Goal: Task Accomplishment & Management: Manage account settings

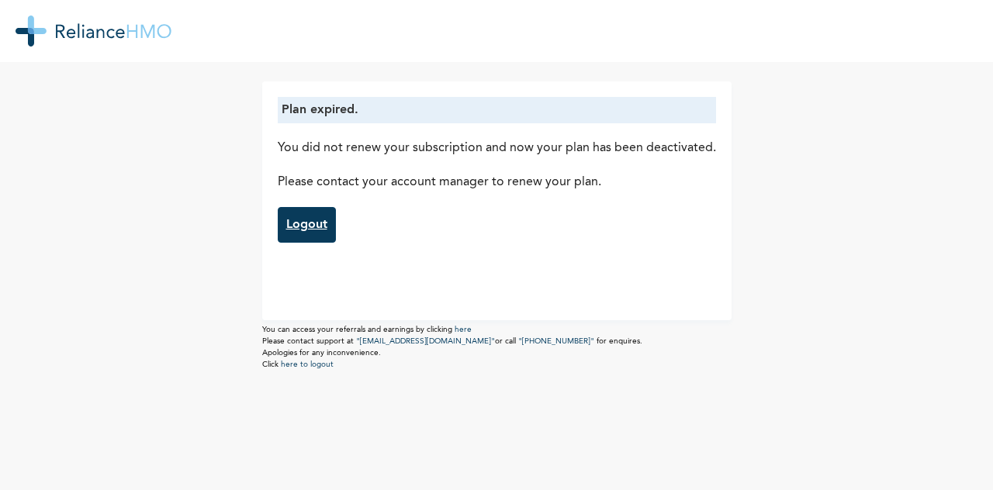
click at [309, 235] on link "Logout" at bounding box center [307, 225] width 58 height 36
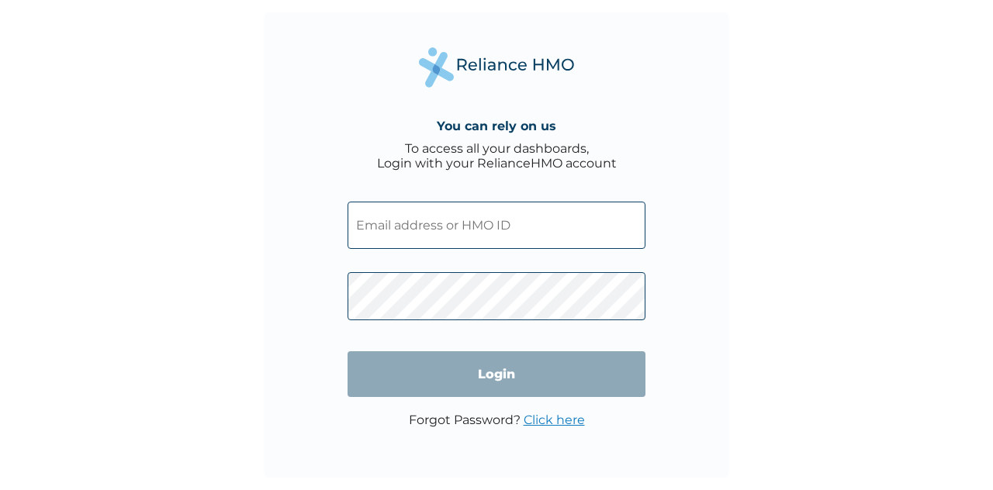
click at [439, 235] on input "text" at bounding box center [497, 225] width 298 height 47
type input "DEL/10169/A"
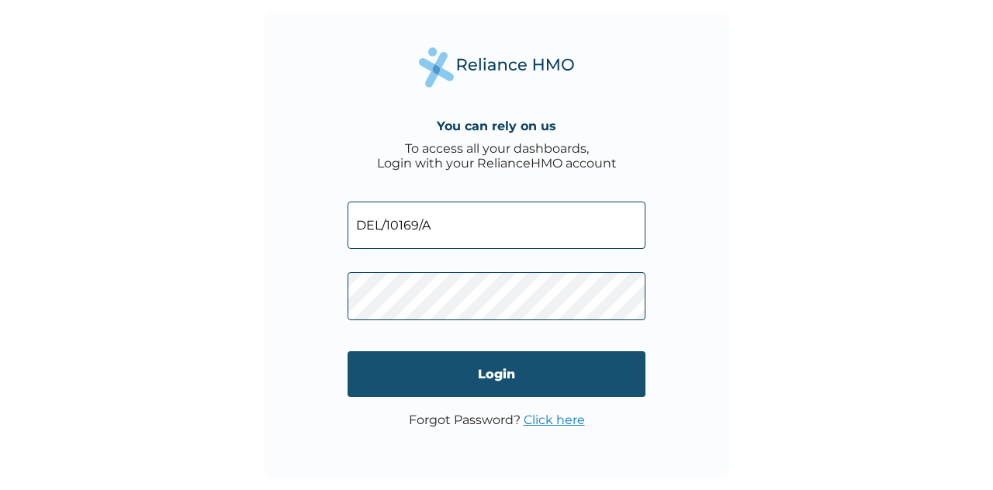
click at [472, 378] on input "Login" at bounding box center [497, 374] width 298 height 46
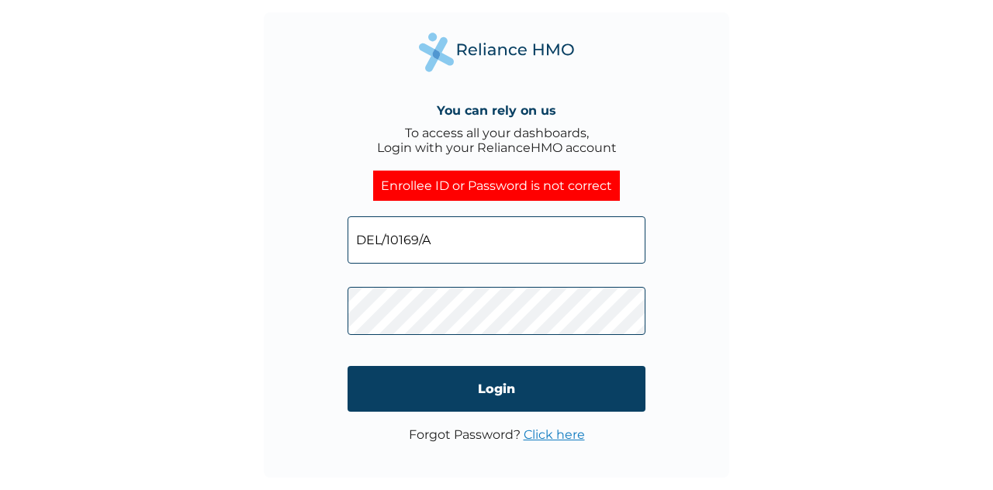
click at [546, 431] on link "Click here" at bounding box center [554, 434] width 61 height 15
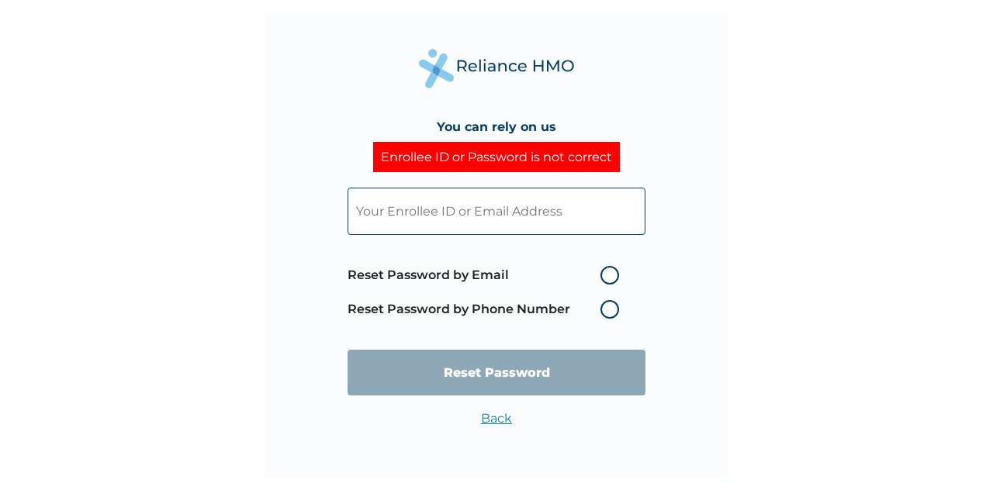
click at [511, 212] on input "text" at bounding box center [497, 211] width 298 height 47
click at [584, 216] on input "text" at bounding box center [497, 211] width 298 height 47
click at [819, 275] on div "You can rely on us Enrollee ID or Password is not correct Reset Password by Ema…" at bounding box center [496, 245] width 993 height 490
click at [610, 280] on label "Reset Password by Email" at bounding box center [487, 275] width 279 height 19
click at [604, 280] on input "Reset Password by Email" at bounding box center [591, 275] width 25 height 25
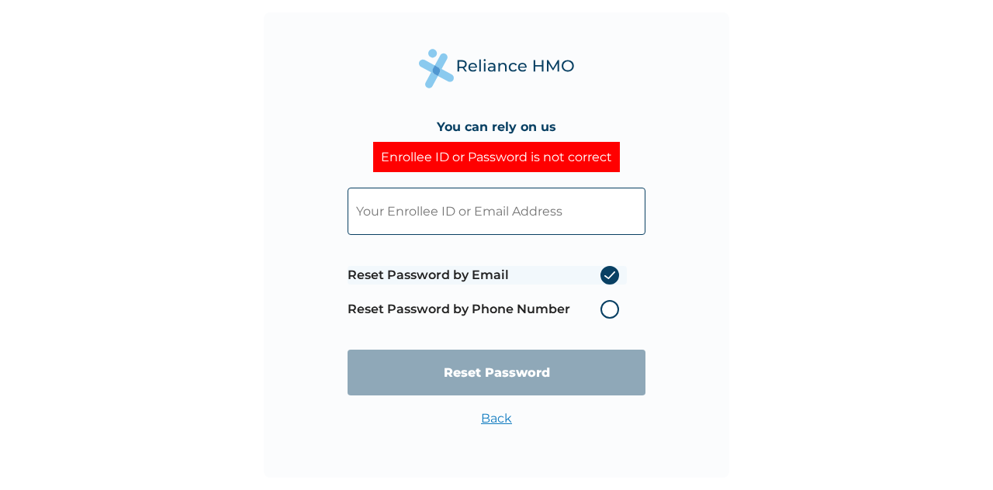
radio input "true"
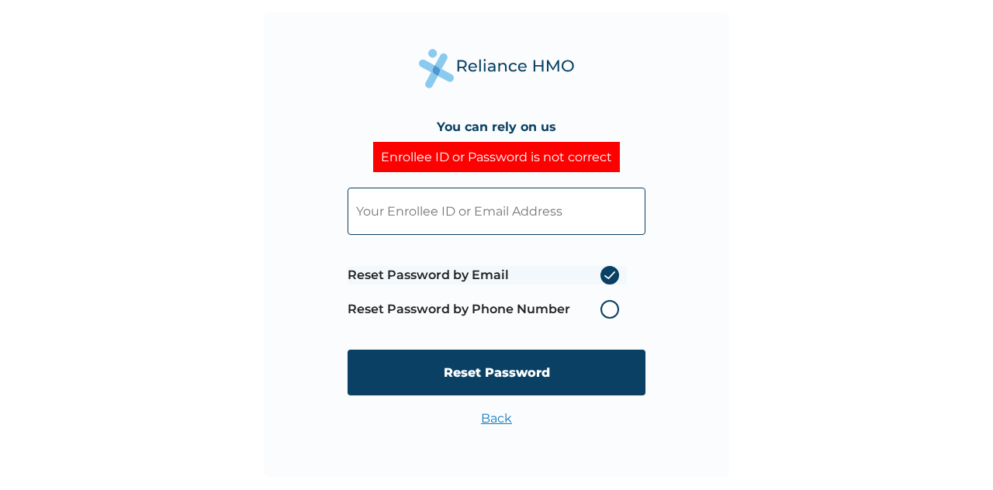
click at [511, 214] on input "text" at bounding box center [497, 211] width 298 height 47
click at [456, 215] on input "gideon@delyork.com" at bounding box center [497, 211] width 298 height 47
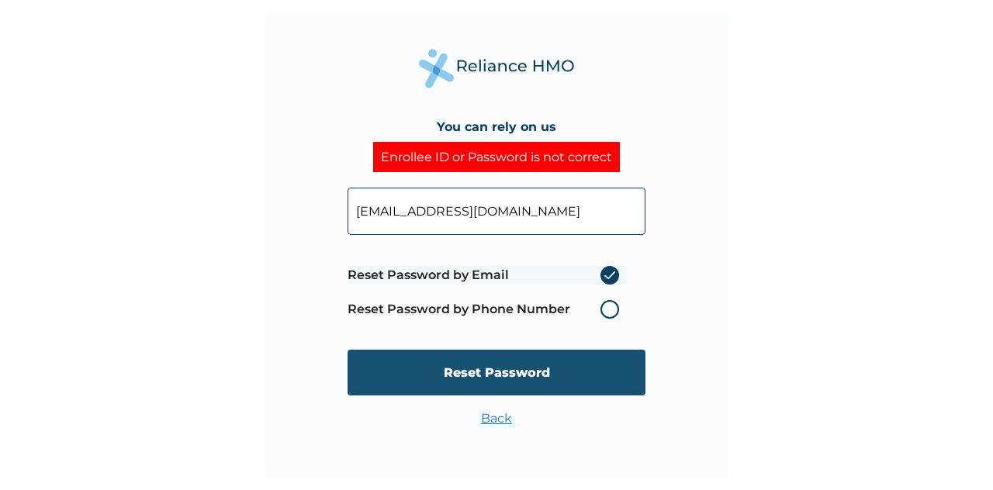
type input "gideon@delyorkgroup.com"
click at [529, 370] on input "Reset Password" at bounding box center [497, 373] width 298 height 46
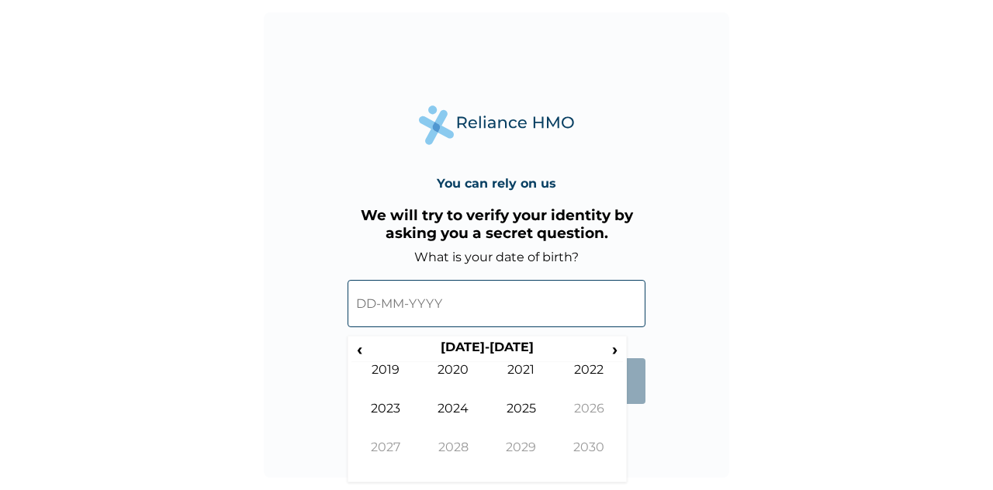
click at [460, 316] on input "text" at bounding box center [497, 303] width 298 height 47
click at [392, 301] on input "text" at bounding box center [497, 303] width 298 height 47
click at [359, 348] on span "‹" at bounding box center [359, 349] width 16 height 19
click at [438, 376] on td "2000" at bounding box center [454, 381] width 68 height 39
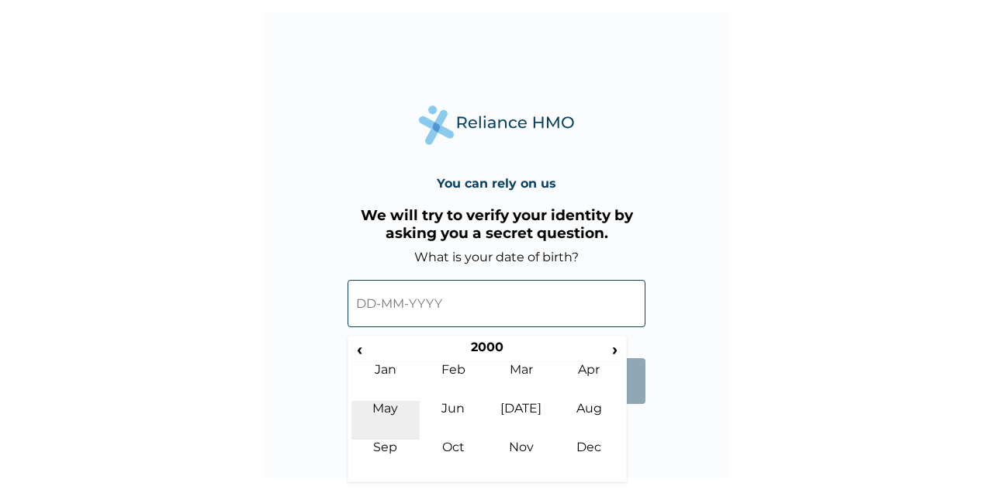
click at [401, 421] on td "May" at bounding box center [385, 420] width 68 height 39
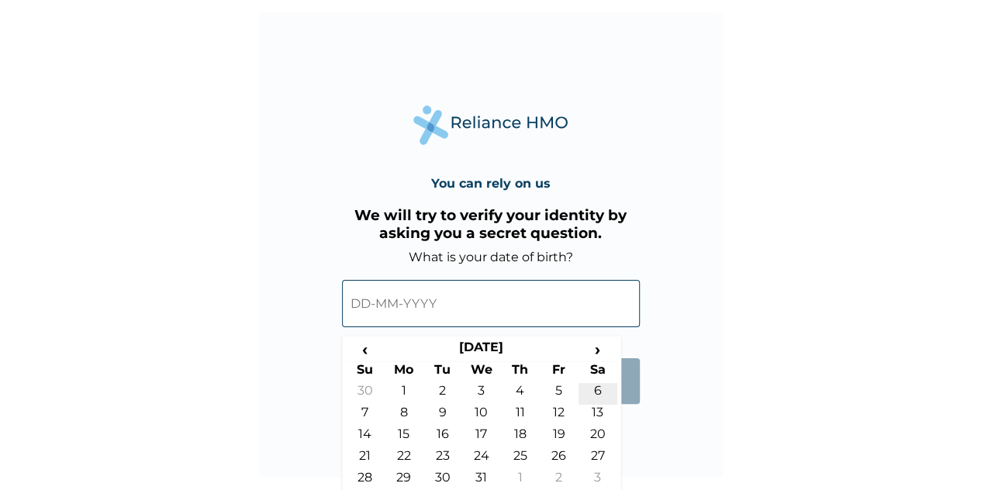
click at [605, 386] on td "6" at bounding box center [598, 394] width 39 height 22
type input "06-05-2000"
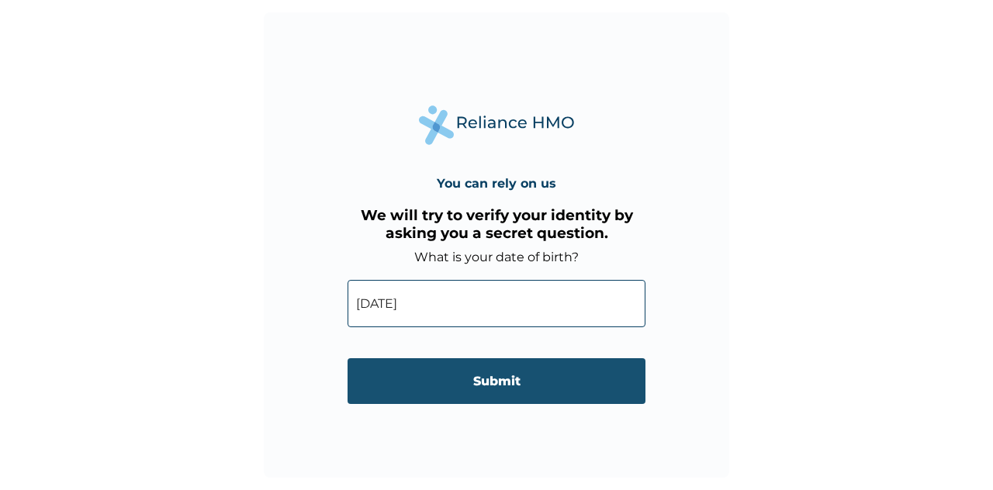
click at [566, 379] on input "Submit" at bounding box center [497, 381] width 298 height 46
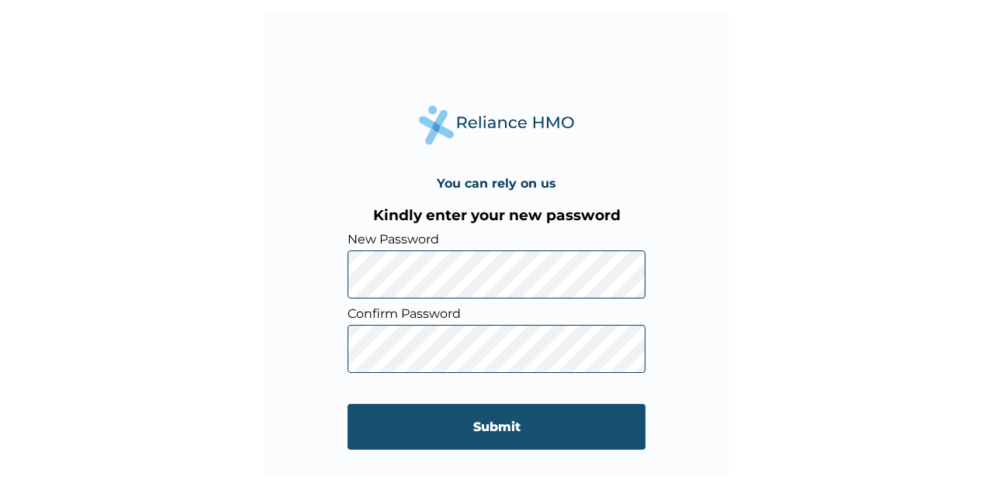
click at [393, 432] on input "Submit" at bounding box center [497, 427] width 298 height 46
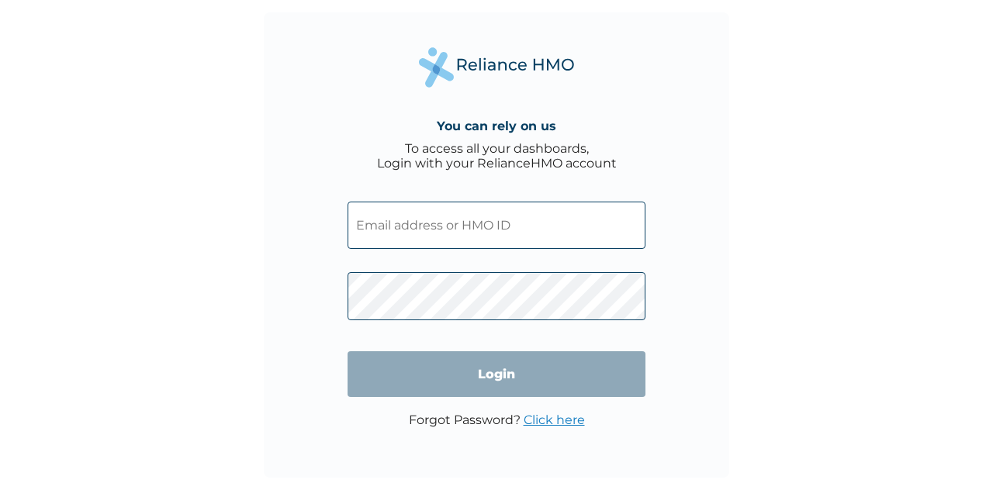
click at [454, 243] on input "text" at bounding box center [497, 225] width 298 height 47
type input "DEL/10169/A"
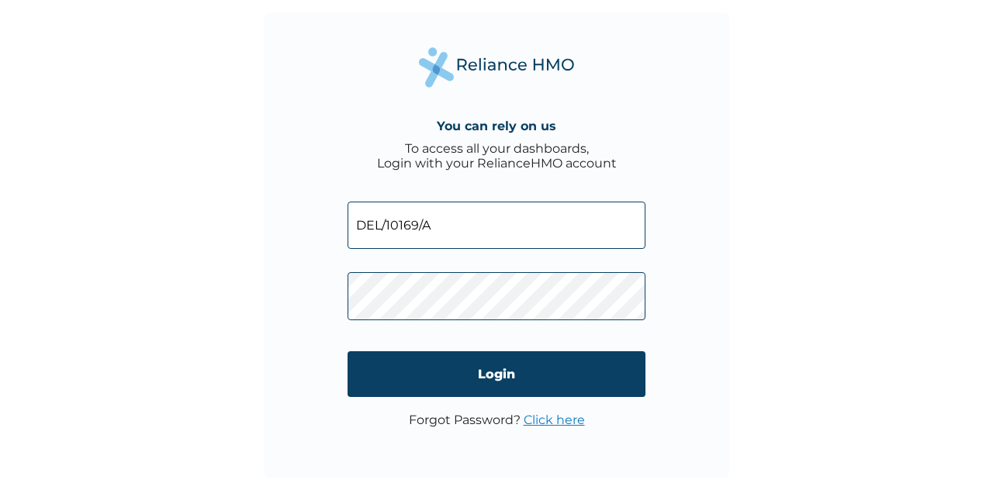
click at [342, 292] on div "You can rely on us To access all your dashboards, Login with your RelianceHMO a…" at bounding box center [497, 245] width 466 height 466
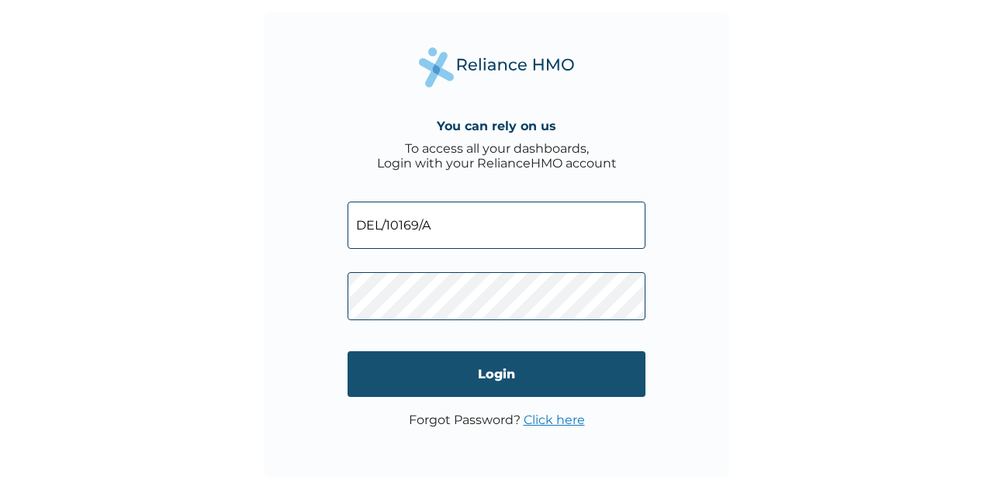
click at [406, 391] on input "Login" at bounding box center [497, 374] width 298 height 46
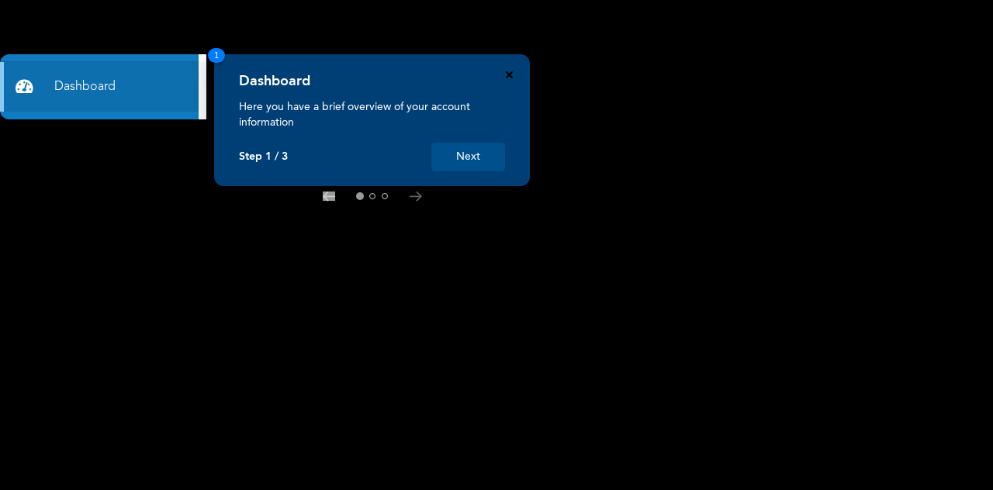
click at [506, 74] on icon "Close" at bounding box center [509, 74] width 7 height 7
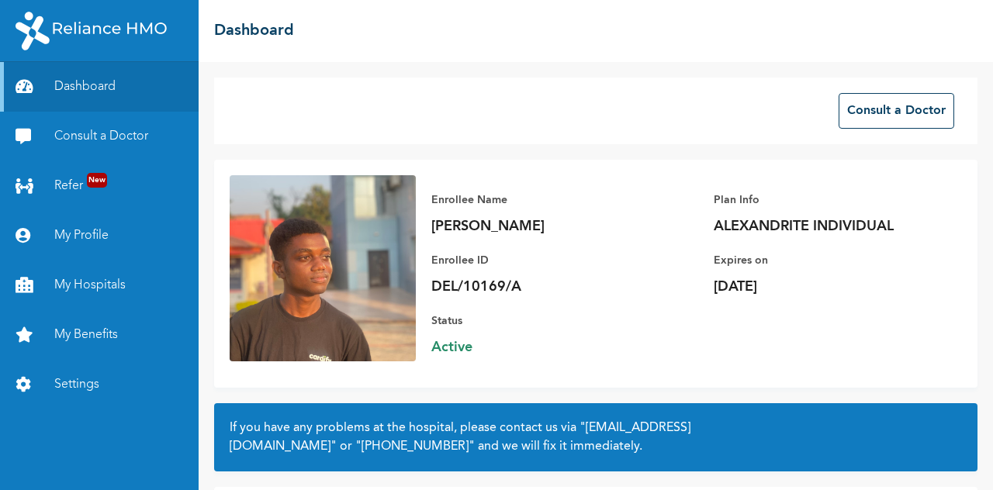
scroll to position [121, 0]
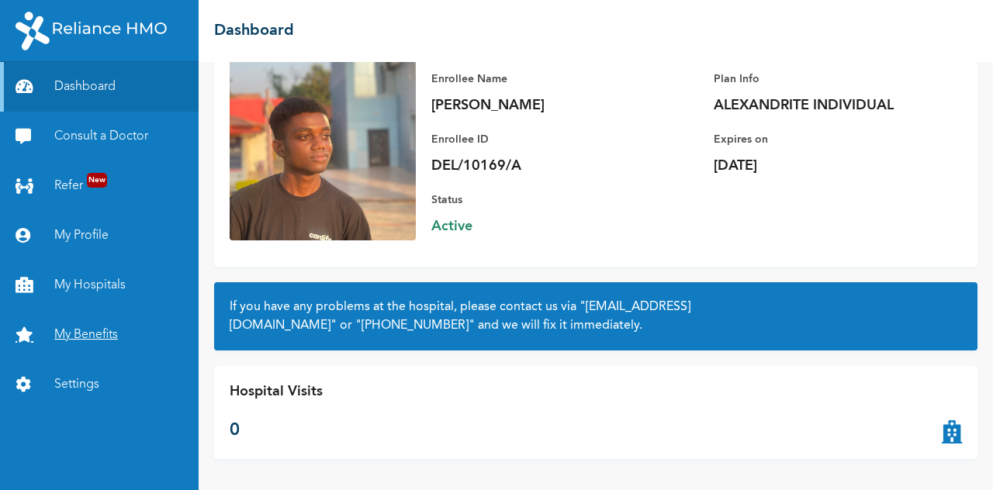
click at [92, 328] on link "My Benefits" at bounding box center [99, 335] width 199 height 50
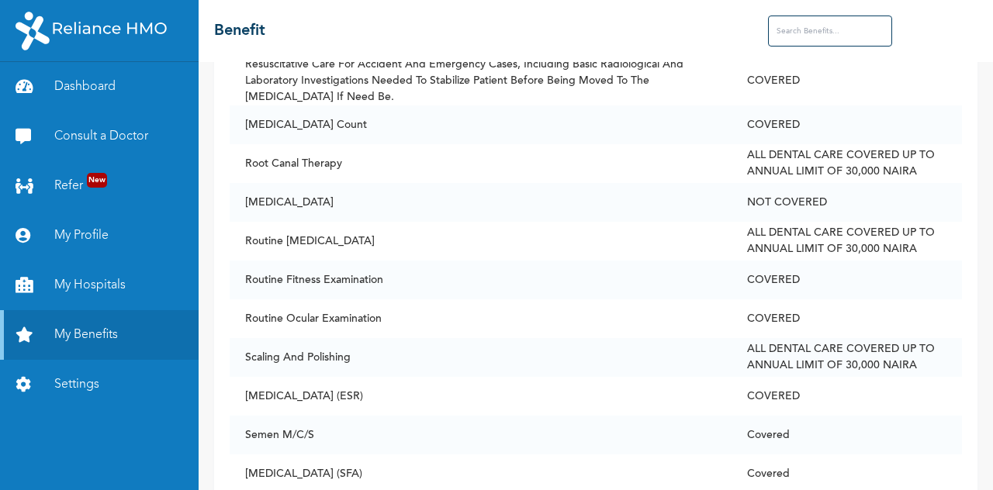
scroll to position [9001, 0]
click at [836, 32] on input "text" at bounding box center [830, 31] width 124 height 31
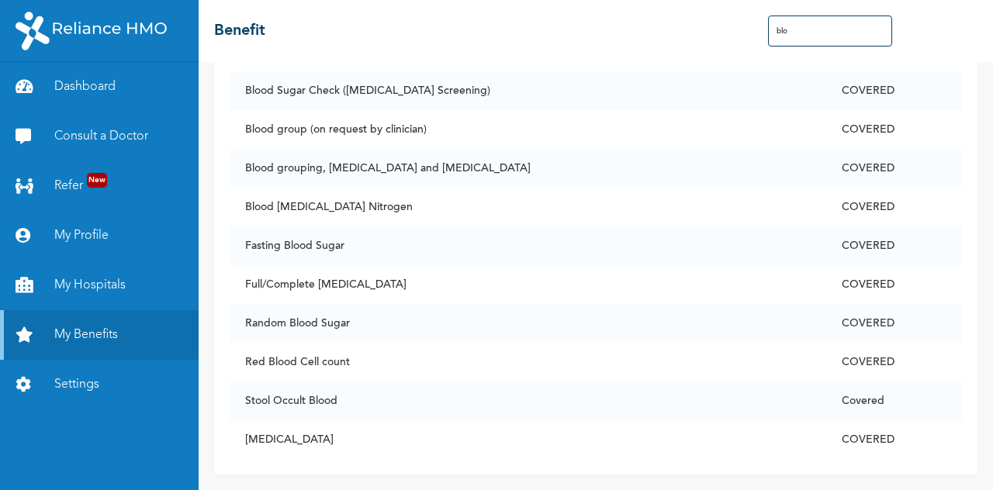
scroll to position [386, 0]
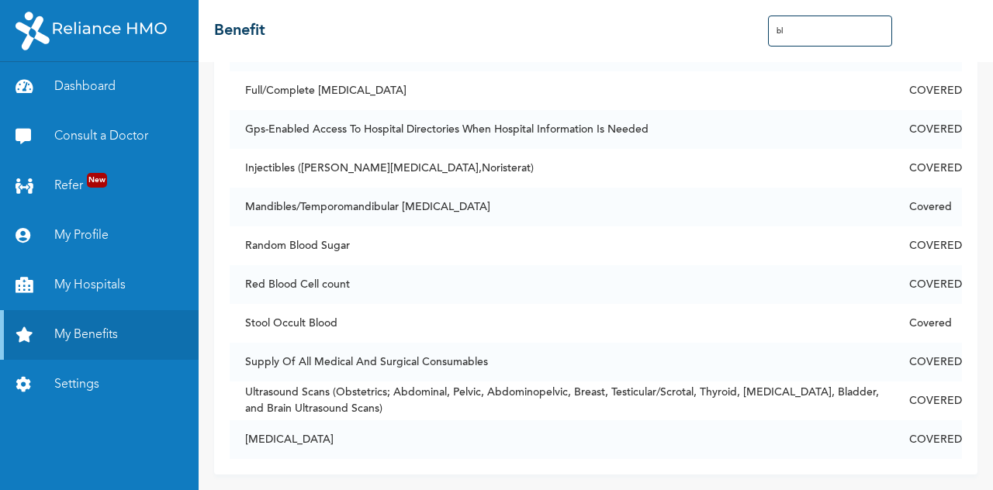
type input "b"
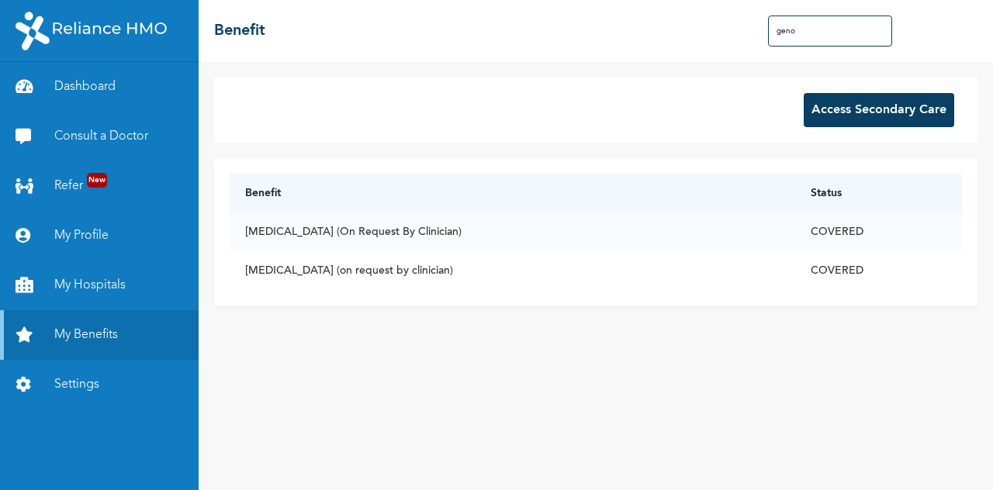
scroll to position [0, 0]
type input "geno"
click at [305, 420] on div "Access Secondary Care Benefit Status [MEDICAL_DATA] (On Request By Clinician) C…" at bounding box center [596, 276] width 794 height 428
click at [98, 80] on link "Dashboard" at bounding box center [99, 87] width 199 height 50
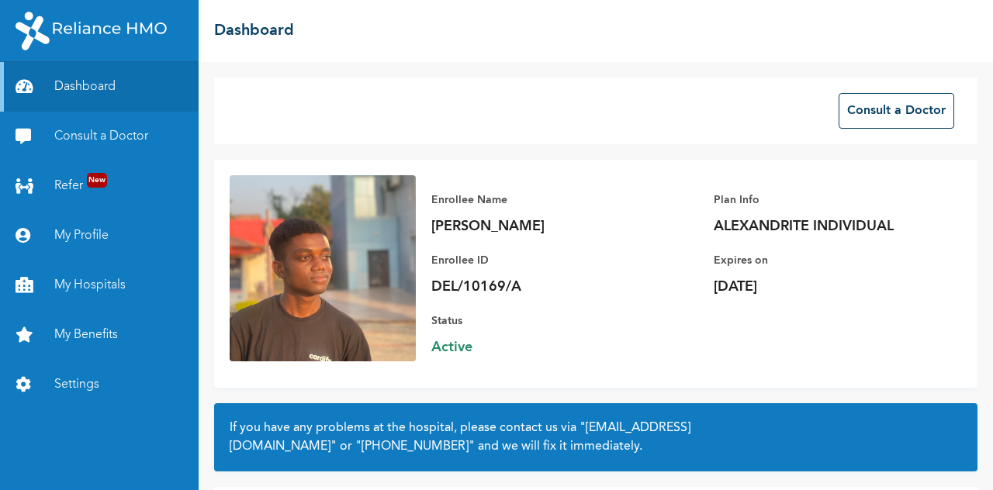
scroll to position [121, 0]
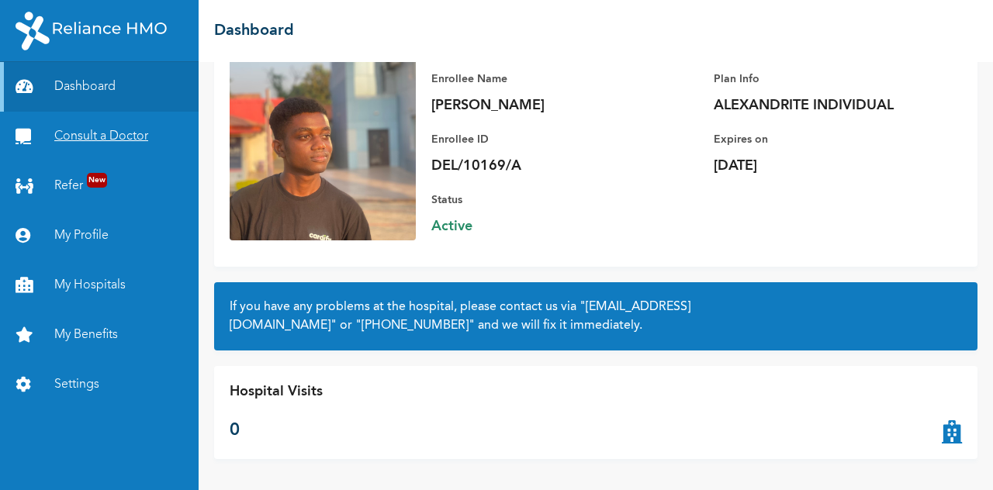
click at [109, 144] on link "Consult a Doctor" at bounding box center [99, 137] width 199 height 50
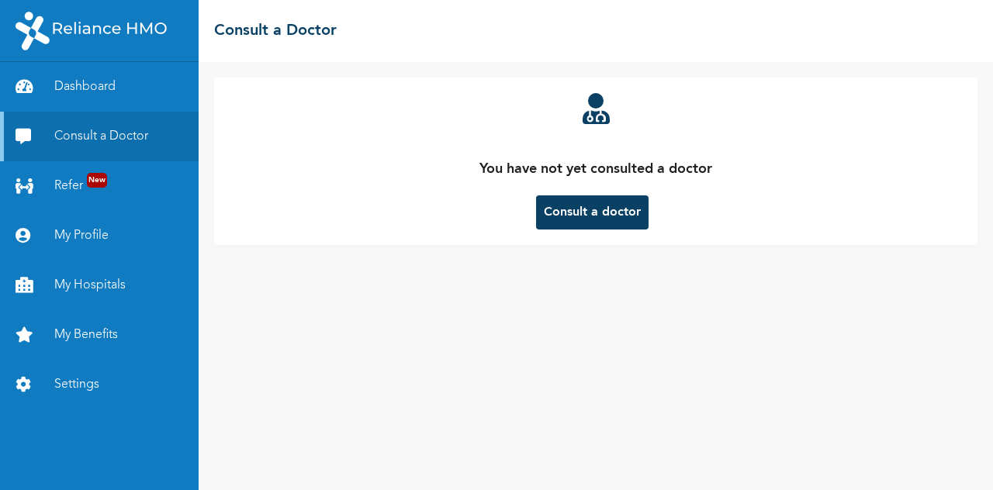
click at [592, 217] on button "Consult a doctor" at bounding box center [592, 213] width 112 height 34
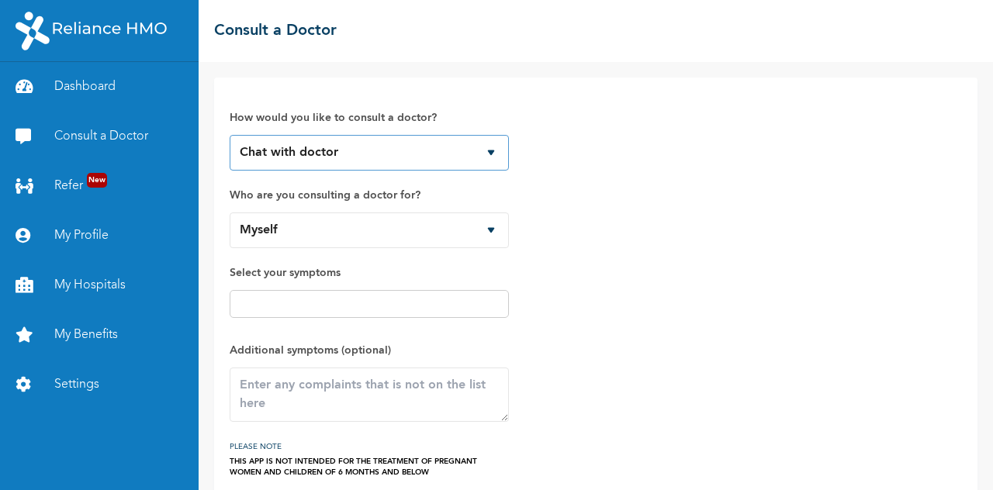
click at [469, 151] on select "Chat with doctor Phone Call" at bounding box center [369, 153] width 279 height 36
click at [619, 158] on div "How would you like to consult a doctor? Chat with doctor Phone Call Who are you…" at bounding box center [596, 285] width 732 height 385
click at [455, 227] on select "Myself" at bounding box center [369, 231] width 279 height 36
click at [576, 237] on div "How would you like to consult a doctor? Chat with doctor Phone Call Who are you…" at bounding box center [596, 285] width 732 height 385
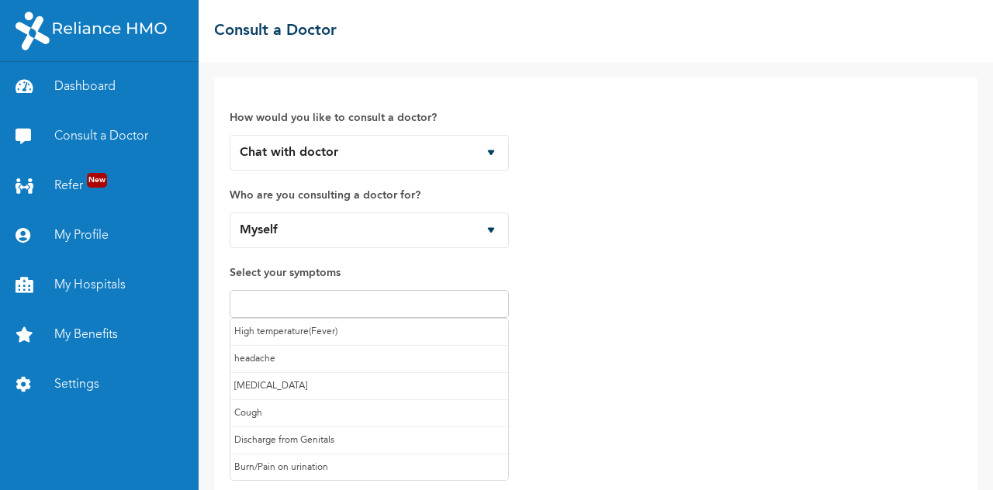
click at [424, 310] on input "text" at bounding box center [369, 304] width 270 height 19
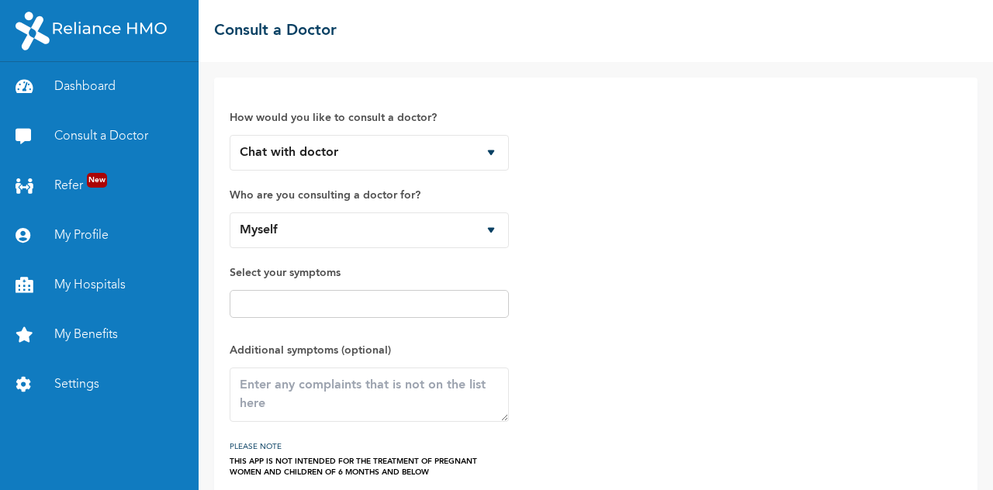
click at [681, 347] on div "How would you like to consult a doctor? Chat with doctor Phone Call Who are you…" at bounding box center [596, 285] width 732 height 385
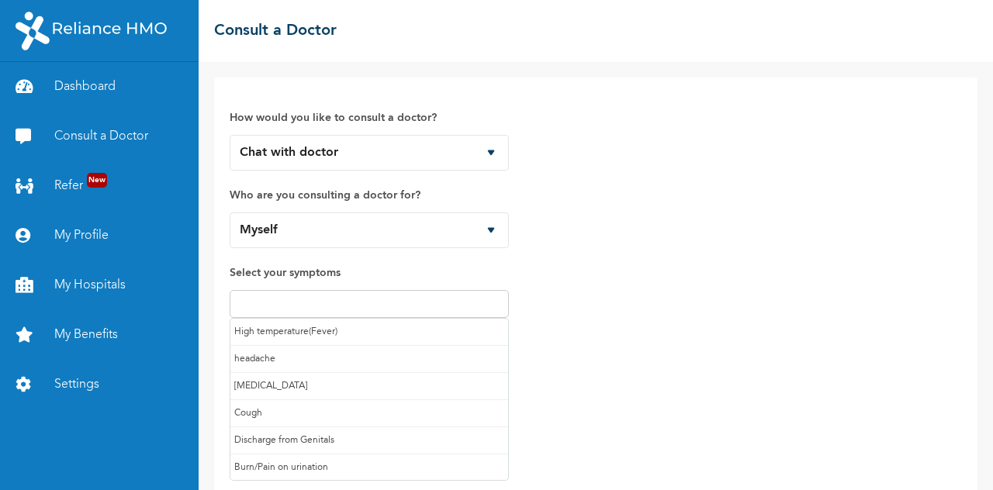
click at [439, 306] on input "text" at bounding box center [369, 304] width 270 height 19
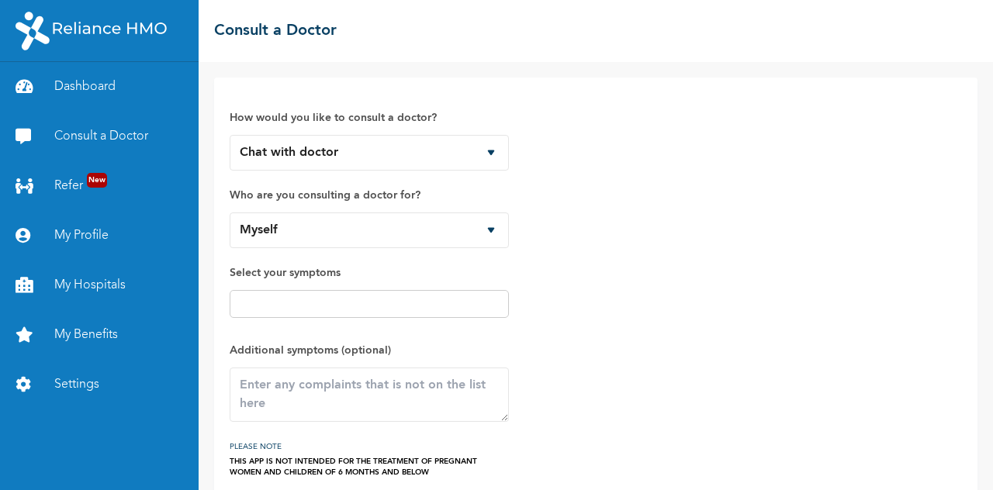
click at [647, 365] on div "How would you like to consult a doctor? Chat with doctor Phone Call Who are you…" at bounding box center [596, 285] width 732 height 385
click at [65, 291] on link "My Hospitals" at bounding box center [99, 286] width 199 height 50
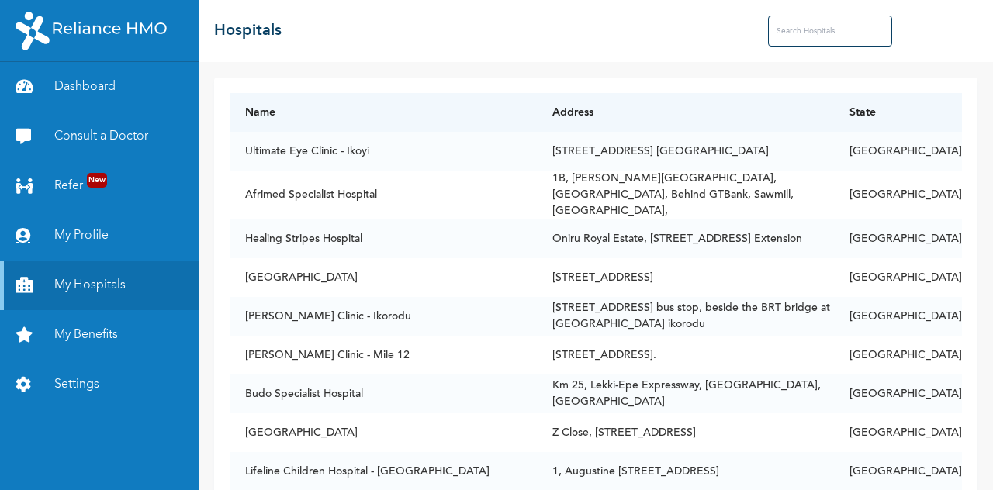
click at [96, 243] on link "My Profile" at bounding box center [99, 236] width 199 height 50
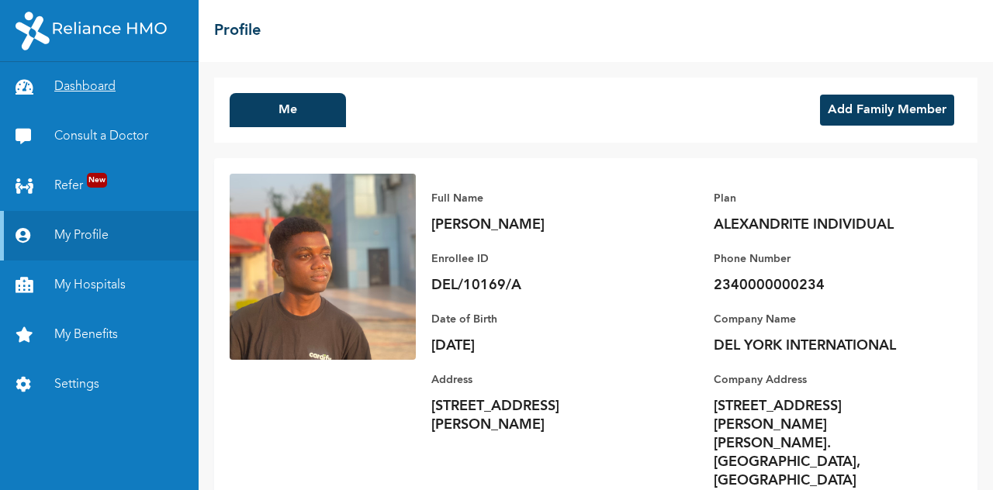
click at [99, 91] on link "Dashboard" at bounding box center [99, 87] width 199 height 50
